Goal: Task Accomplishment & Management: Use online tool/utility

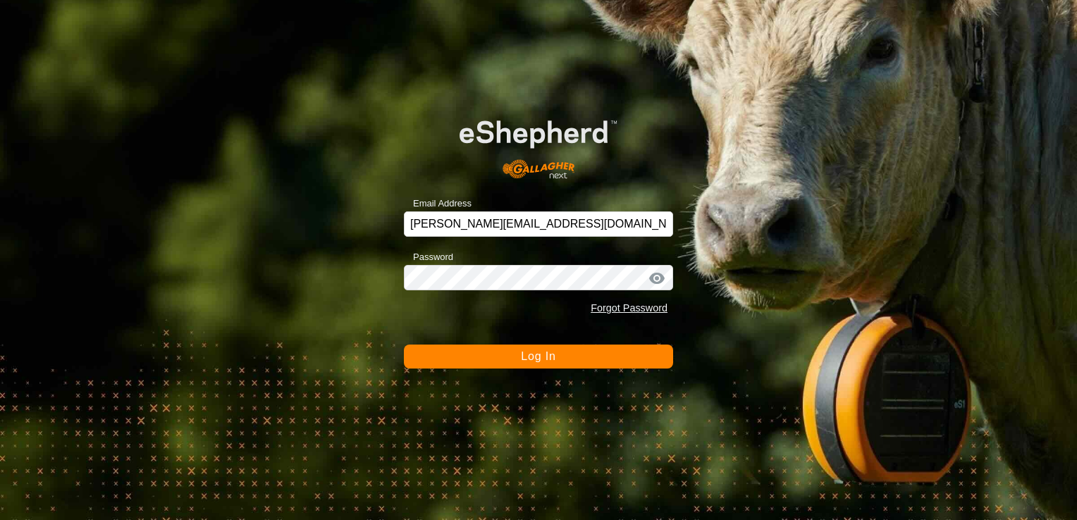
click at [637, 343] on form "Email Address [PERSON_NAME][EMAIL_ADDRESS][DOMAIN_NAME] Password Forgot Passwor…" at bounding box center [538, 233] width 269 height 271
click at [619, 359] on button "Log In" at bounding box center [538, 357] width 269 height 24
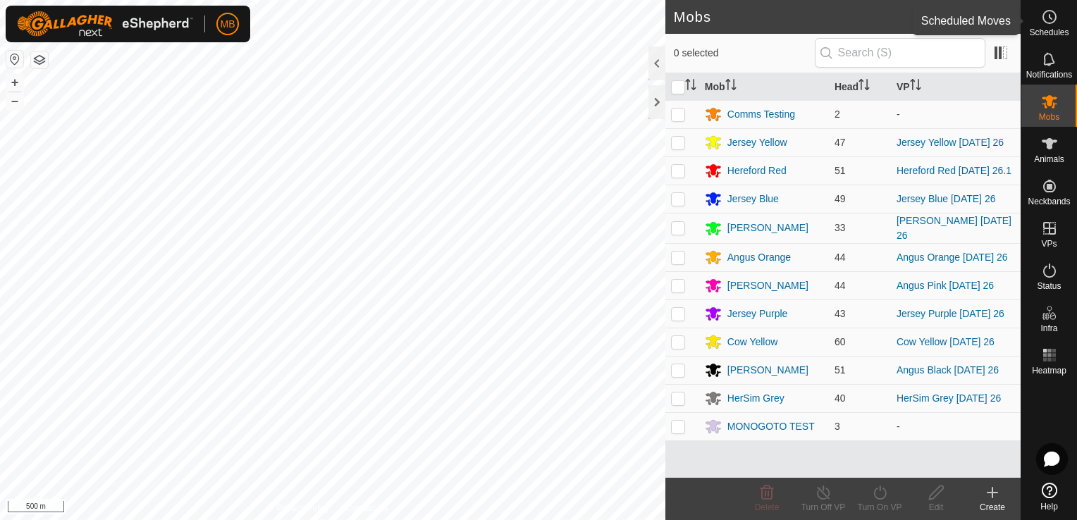
click at [1042, 28] on span "Schedules" at bounding box center [1048, 32] width 39 height 8
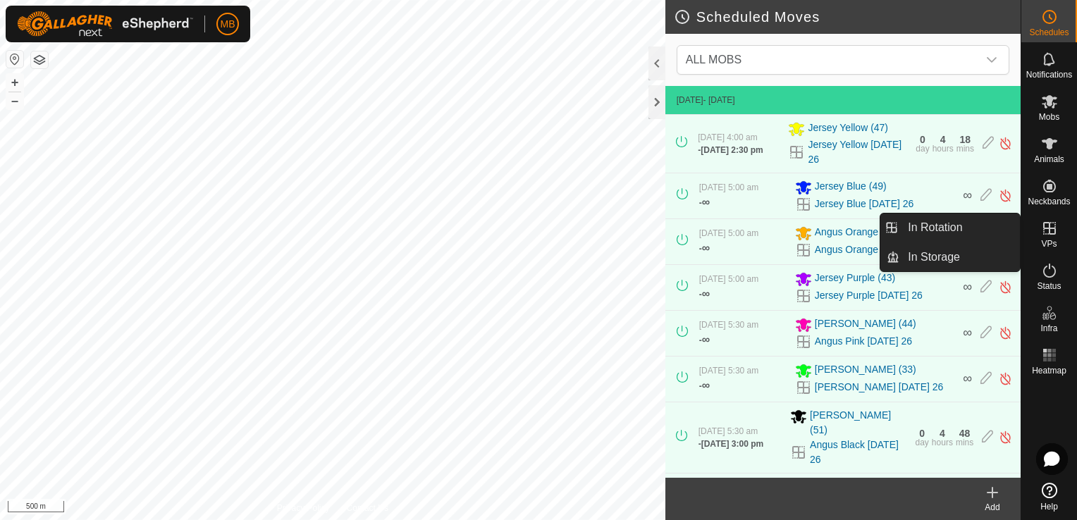
click at [1057, 240] on div "VPs" at bounding box center [1049, 232] width 56 height 42
click at [995, 226] on link "In Rotation" at bounding box center [959, 228] width 121 height 28
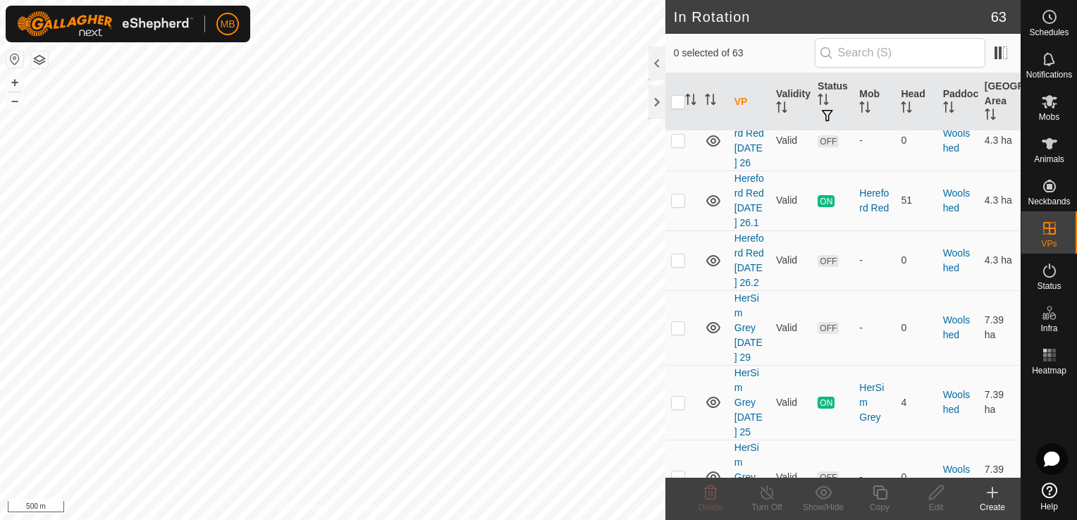
scroll to position [3711, 0]
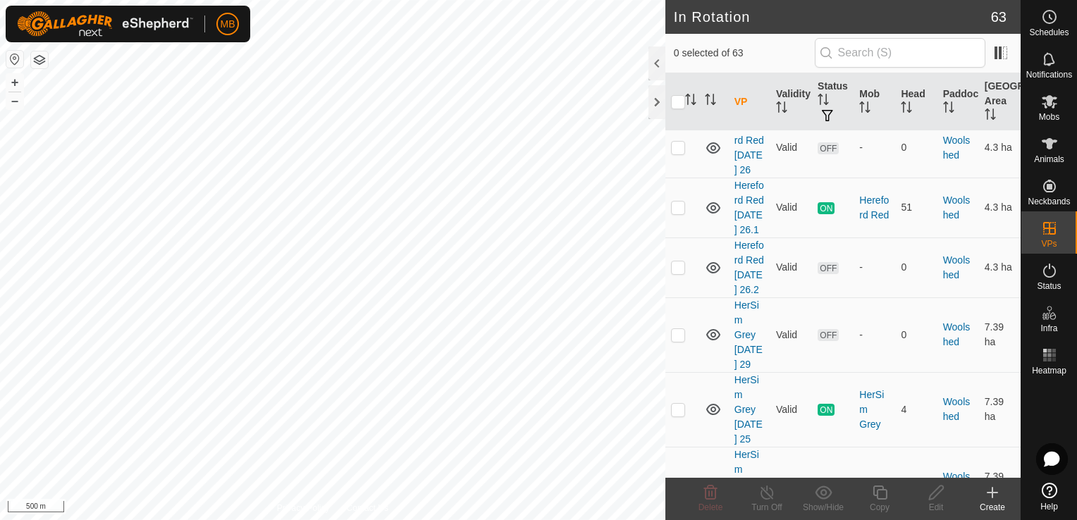
checkbox input "true"
click at [13, 85] on button "+" at bounding box center [14, 82] width 17 height 17
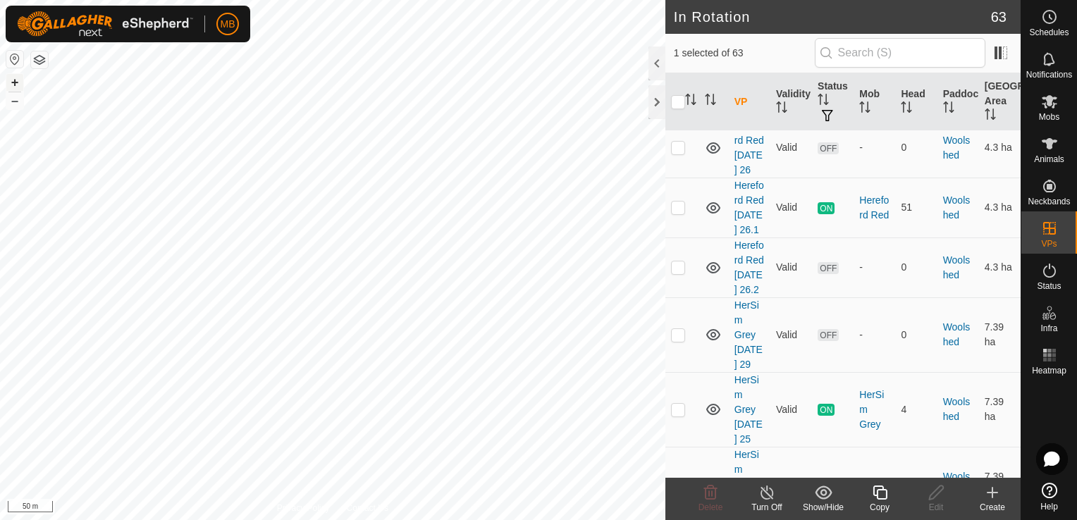
click at [13, 85] on button "+" at bounding box center [14, 82] width 17 height 17
click at [888, 507] on div "Copy" at bounding box center [879, 507] width 56 height 13
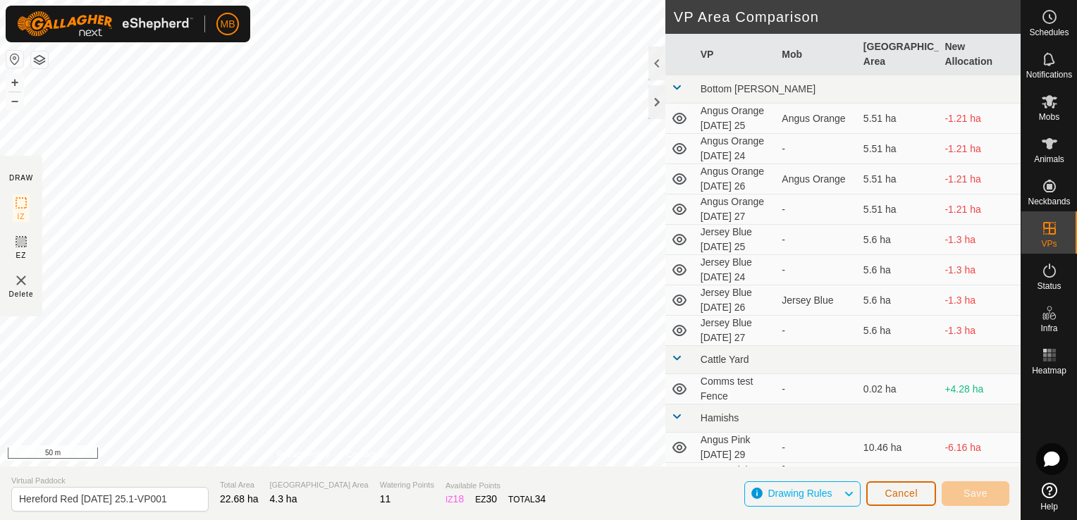
click at [913, 495] on span "Cancel" at bounding box center [900, 493] width 33 height 11
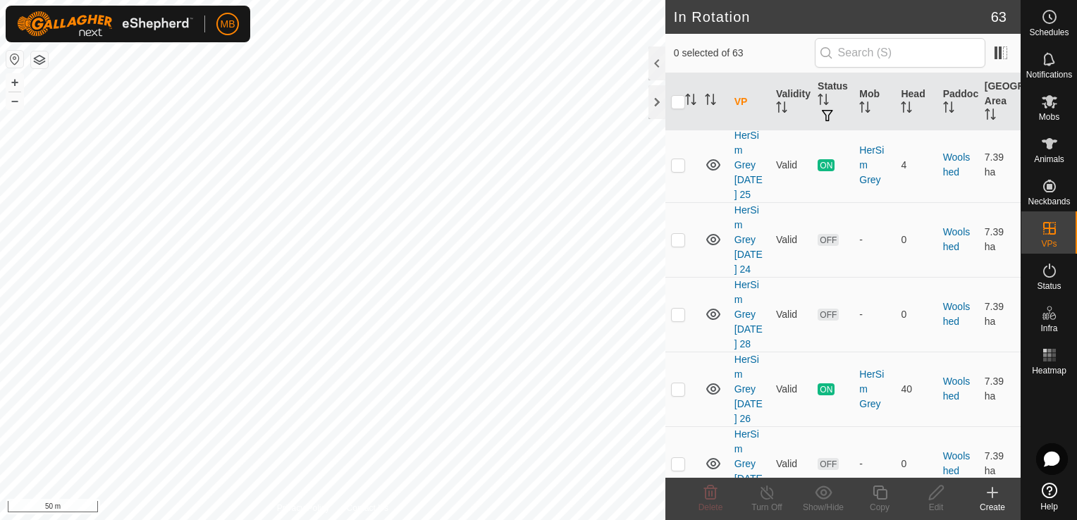
scroll to position [3978, 0]
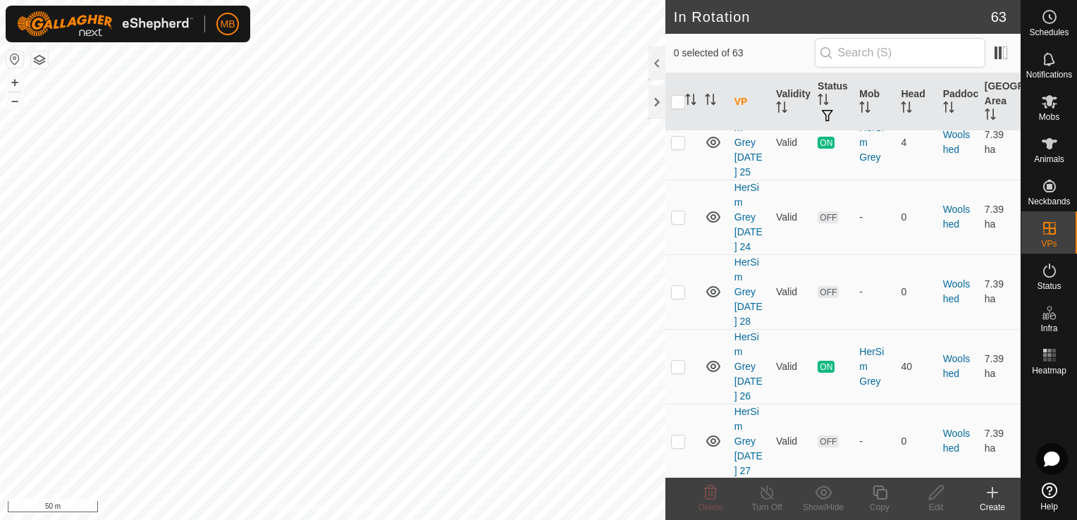
checkbox input "true"
click at [882, 502] on div "Copy" at bounding box center [879, 507] width 56 height 13
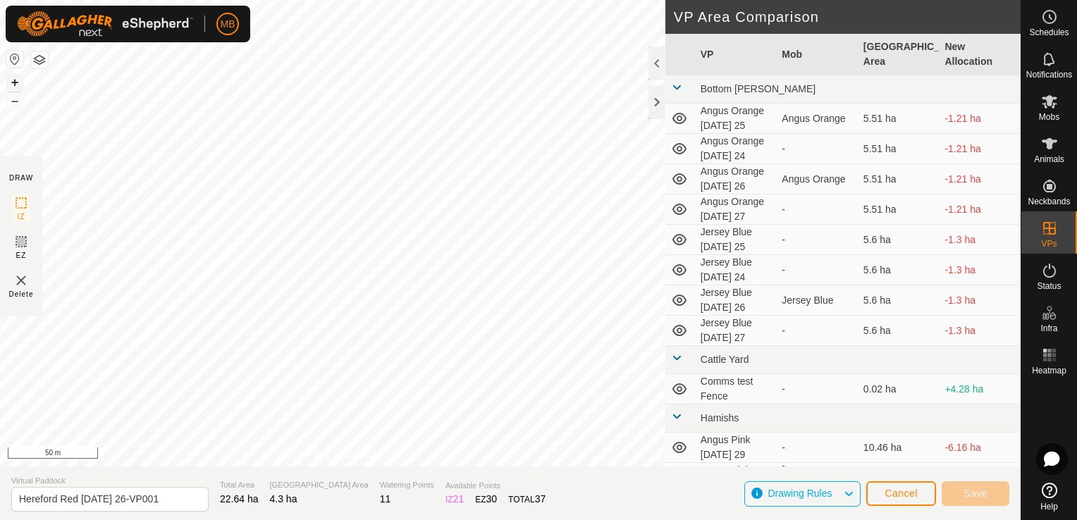
click at [16, 83] on button "+" at bounding box center [14, 82] width 17 height 17
click at [17, 106] on button "–" at bounding box center [14, 100] width 17 height 17
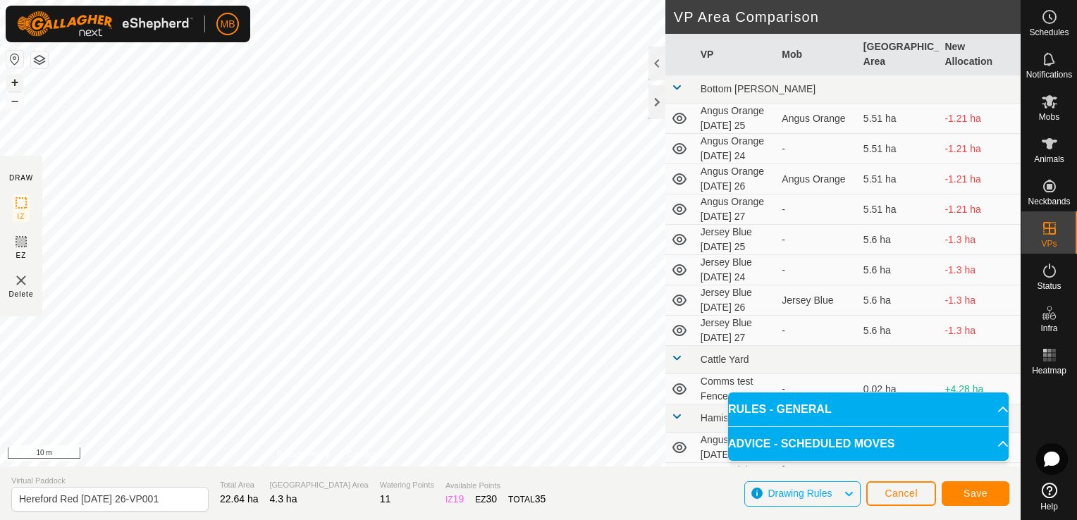
click at [12, 83] on button "+" at bounding box center [14, 82] width 17 height 17
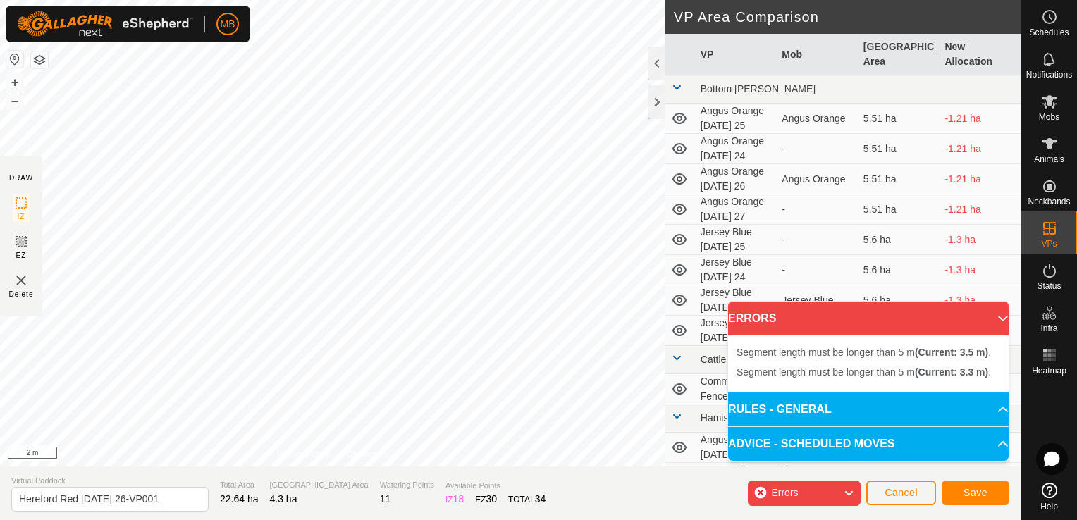
click at [347, 266] on div "Segment length must be longer than 5 m (Current: 3.5 m) . + – ⇧ i 2 m" at bounding box center [332, 233] width 665 height 467
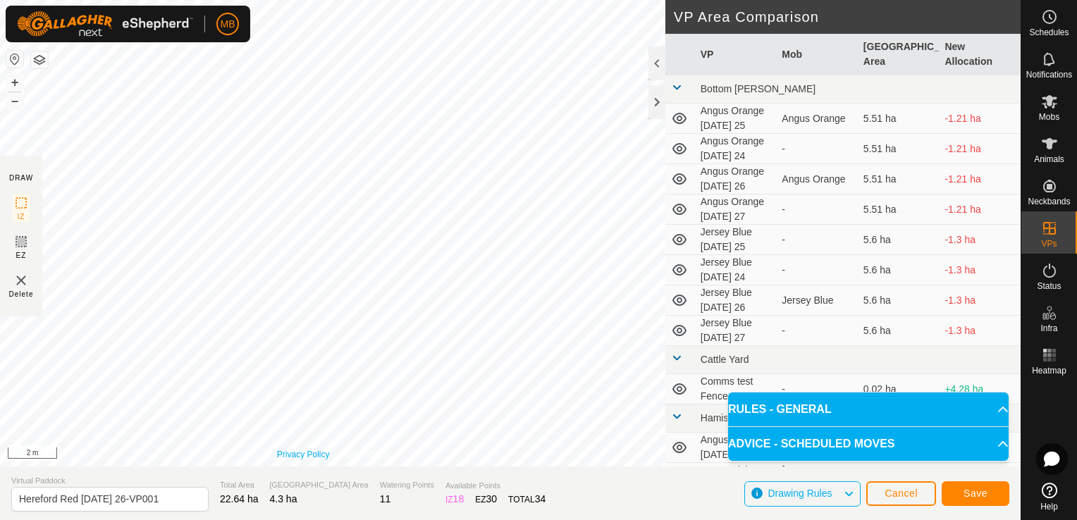
drag, startPoint x: 271, startPoint y: 422, endPoint x: 288, endPoint y: 452, distance: 34.7
click at [288, 452] on div "Privacy Policy Contact Us Segment length must be longer than 5 m (Current: 3.5 …" at bounding box center [332, 233] width 665 height 467
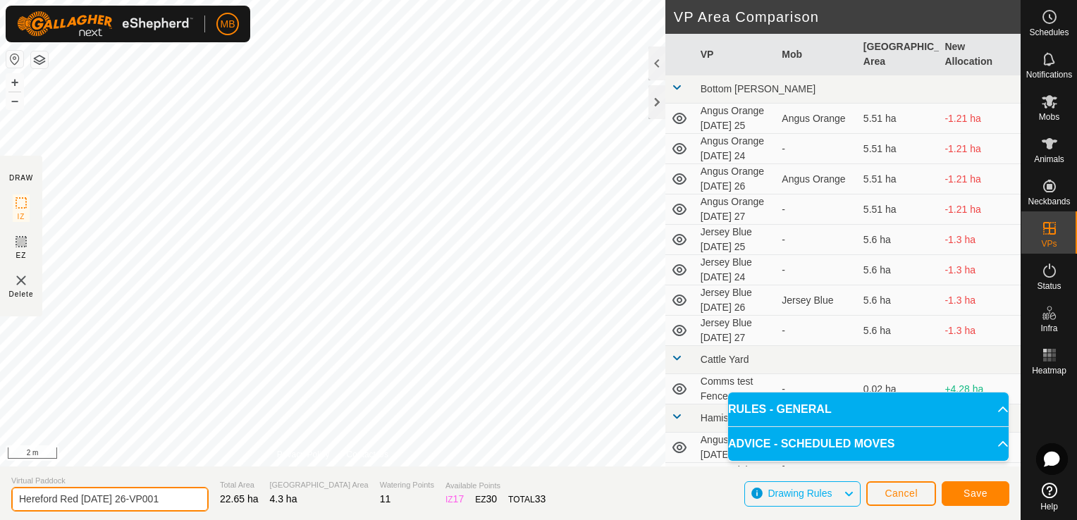
click at [166, 493] on input "Hereford Red [DATE] 26-VP001" at bounding box center [109, 499] width 197 height 25
type input "Hereford Red extra space around water trough"
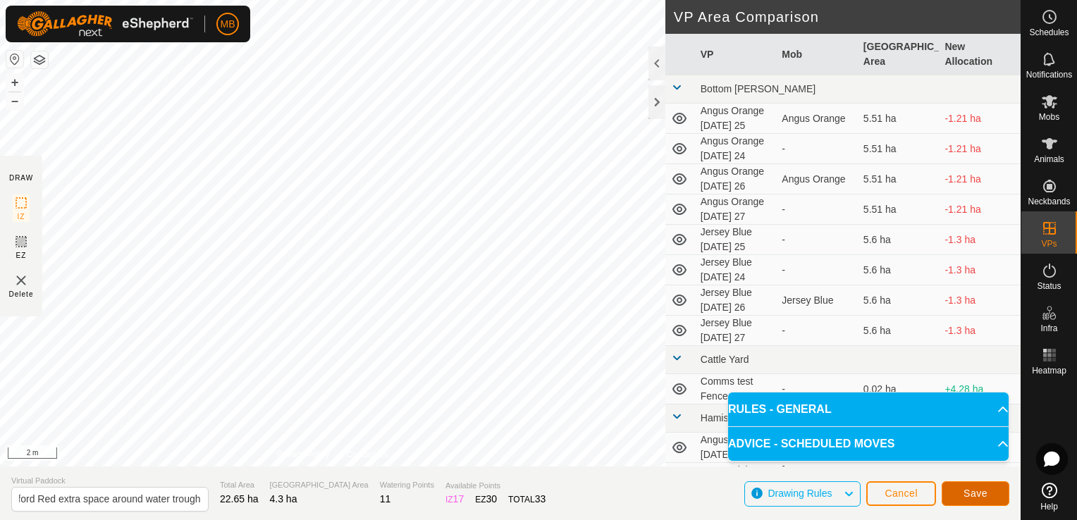
scroll to position [0, 0]
click at [973, 498] on span "Save" at bounding box center [975, 493] width 24 height 11
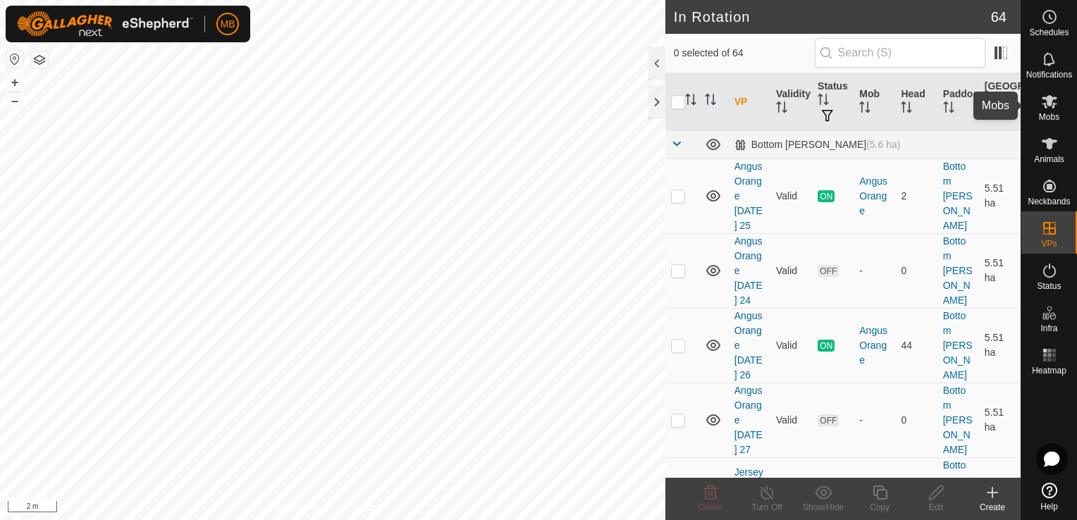
click at [1057, 117] on span "Mobs" at bounding box center [1049, 117] width 20 height 8
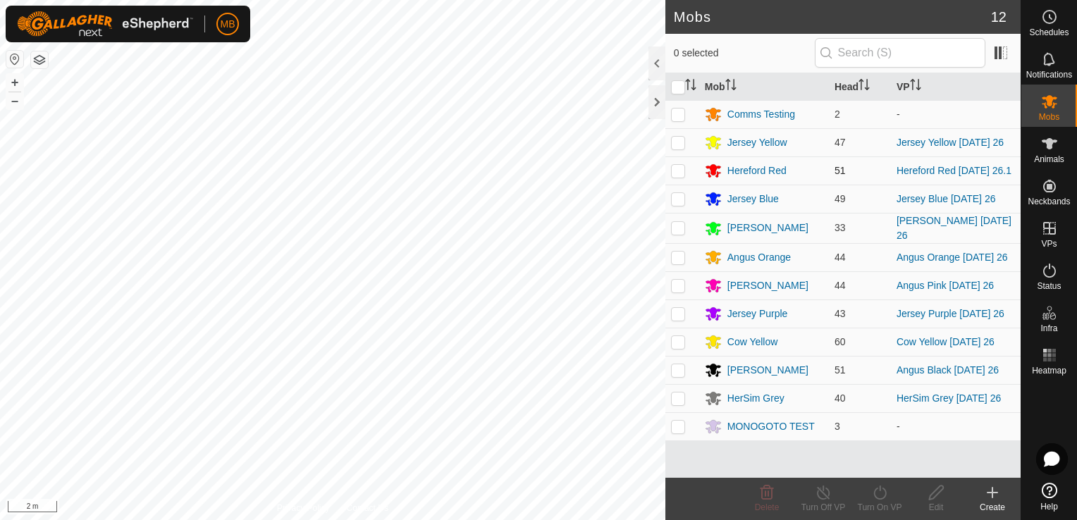
click at [680, 175] on p-checkbox at bounding box center [678, 170] width 14 height 11
checkbox input "true"
click at [877, 496] on icon at bounding box center [880, 492] width 18 height 17
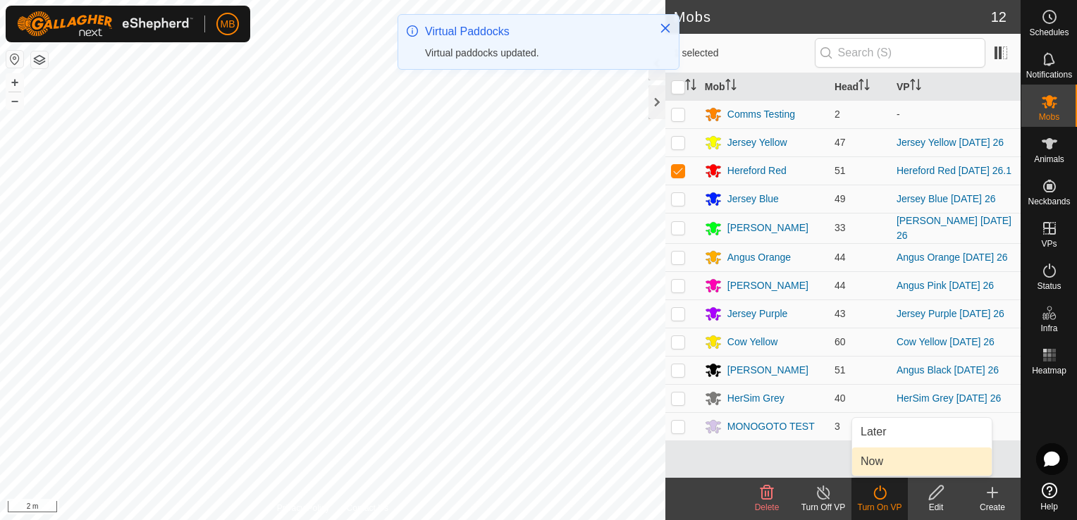
click at [896, 460] on link "Now" at bounding box center [922, 462] width 140 height 28
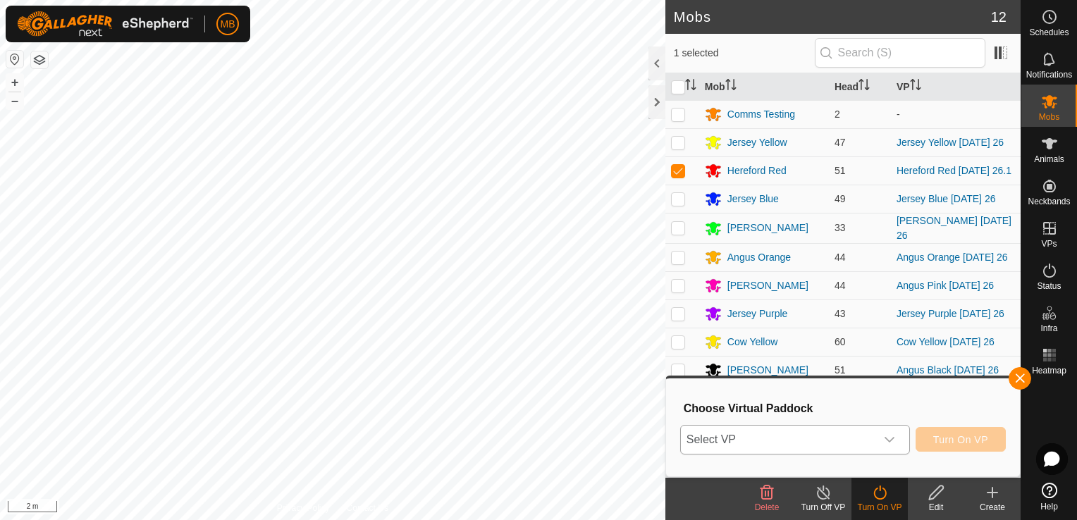
click at [892, 441] on icon "dropdown trigger" at bounding box center [889, 440] width 10 height 6
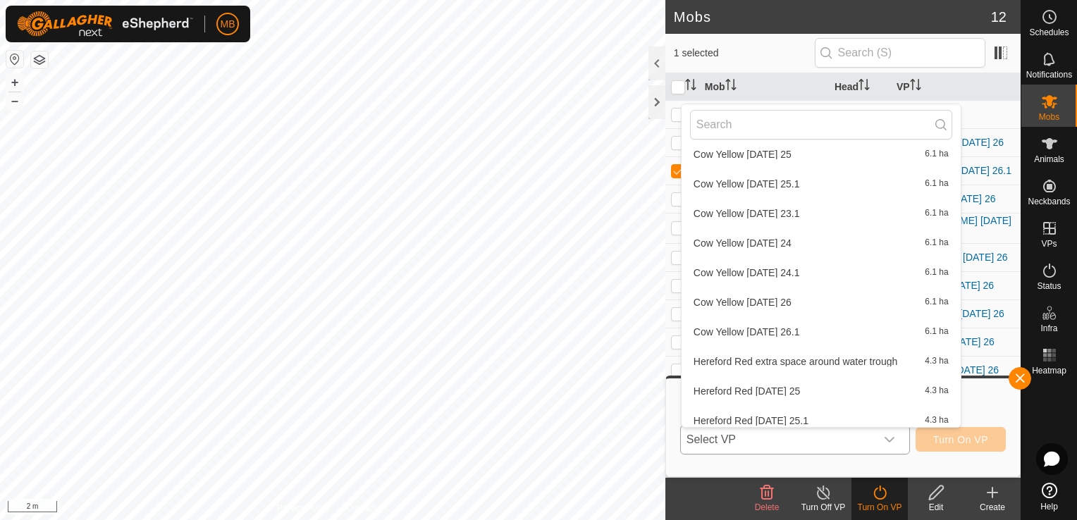
scroll to position [1509, 0]
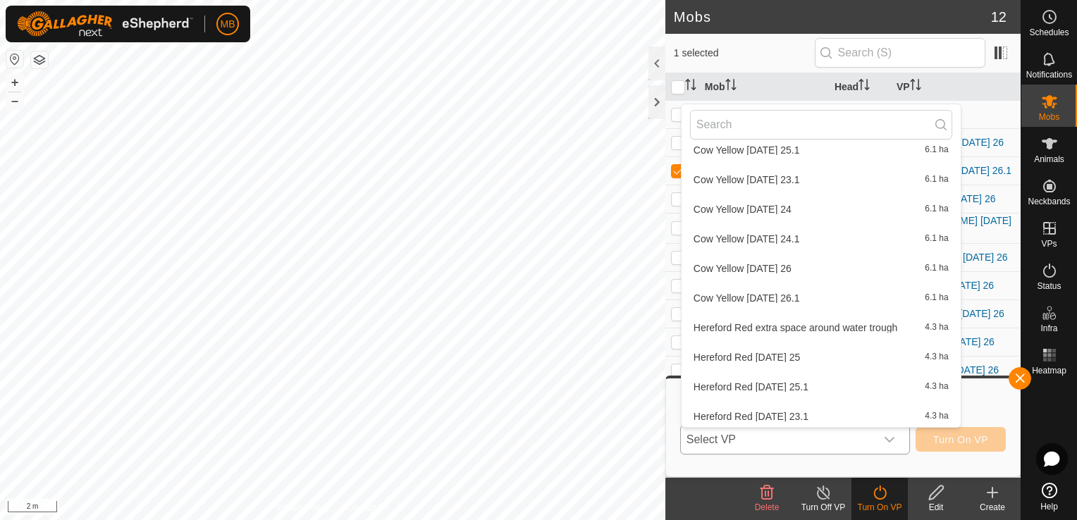
click at [869, 331] on li "Hereford Red extra space around water trough 4.3 ha" at bounding box center [821, 328] width 279 height 28
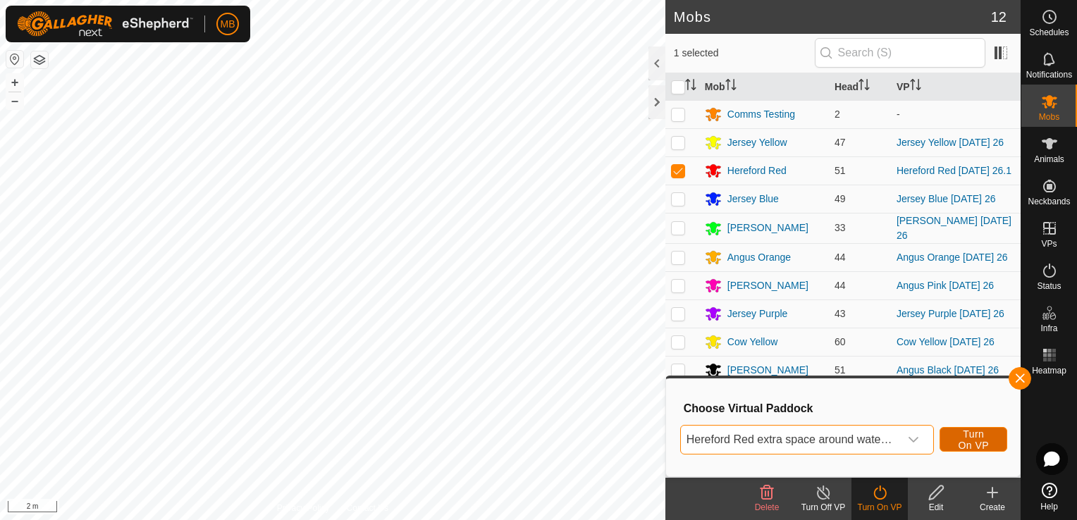
click at [975, 438] on span "Turn On VP" at bounding box center [973, 440] width 32 height 23
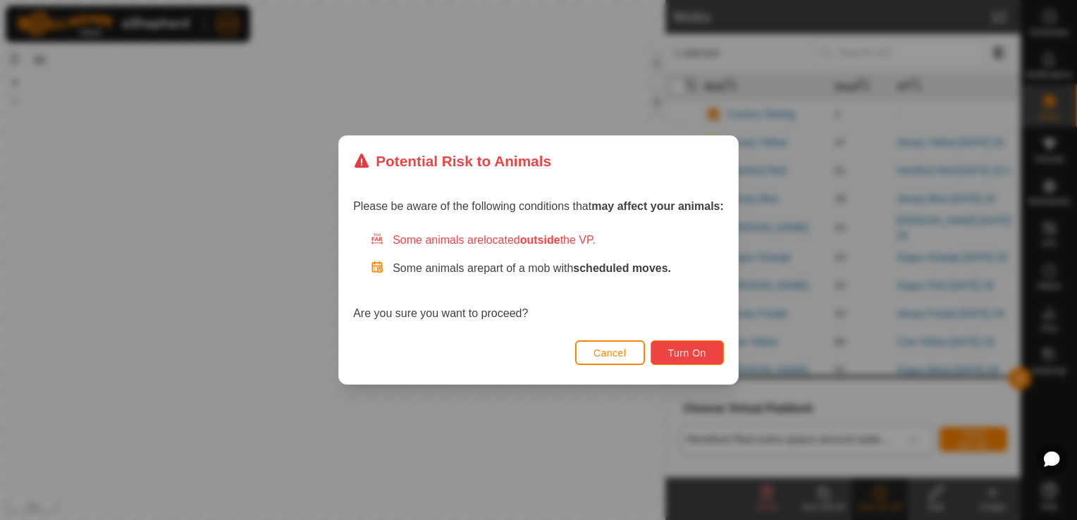
click at [700, 355] on span "Turn On" at bounding box center [687, 352] width 38 height 11
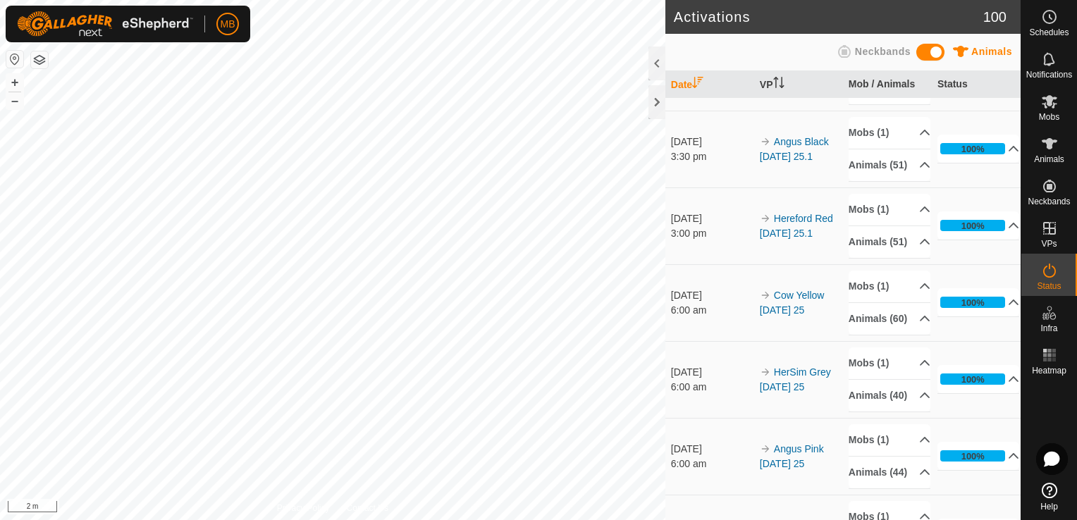
scroll to position [1126, 0]
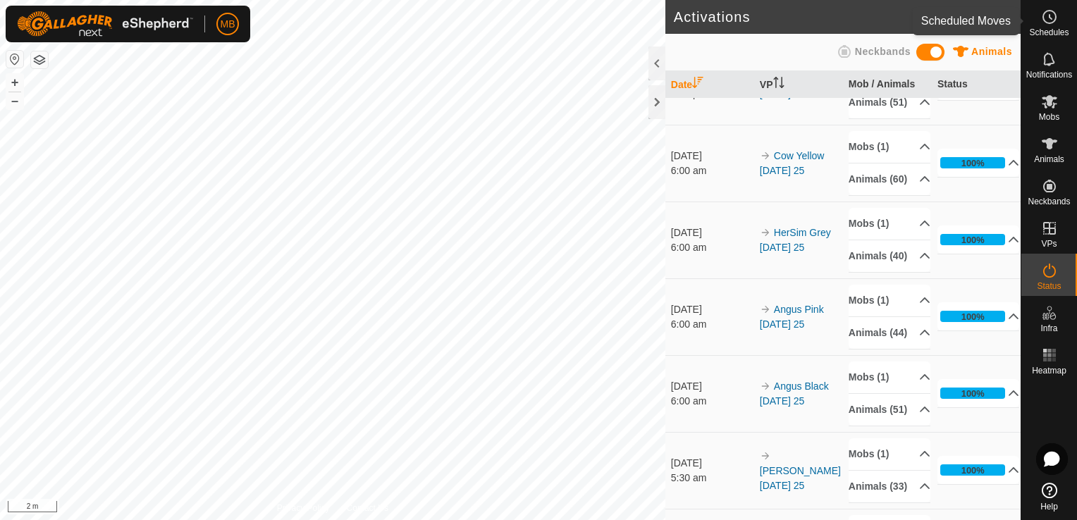
click at [1059, 28] on span "Schedules" at bounding box center [1048, 32] width 39 height 8
